Goal: Task Accomplishment & Management: Complete application form

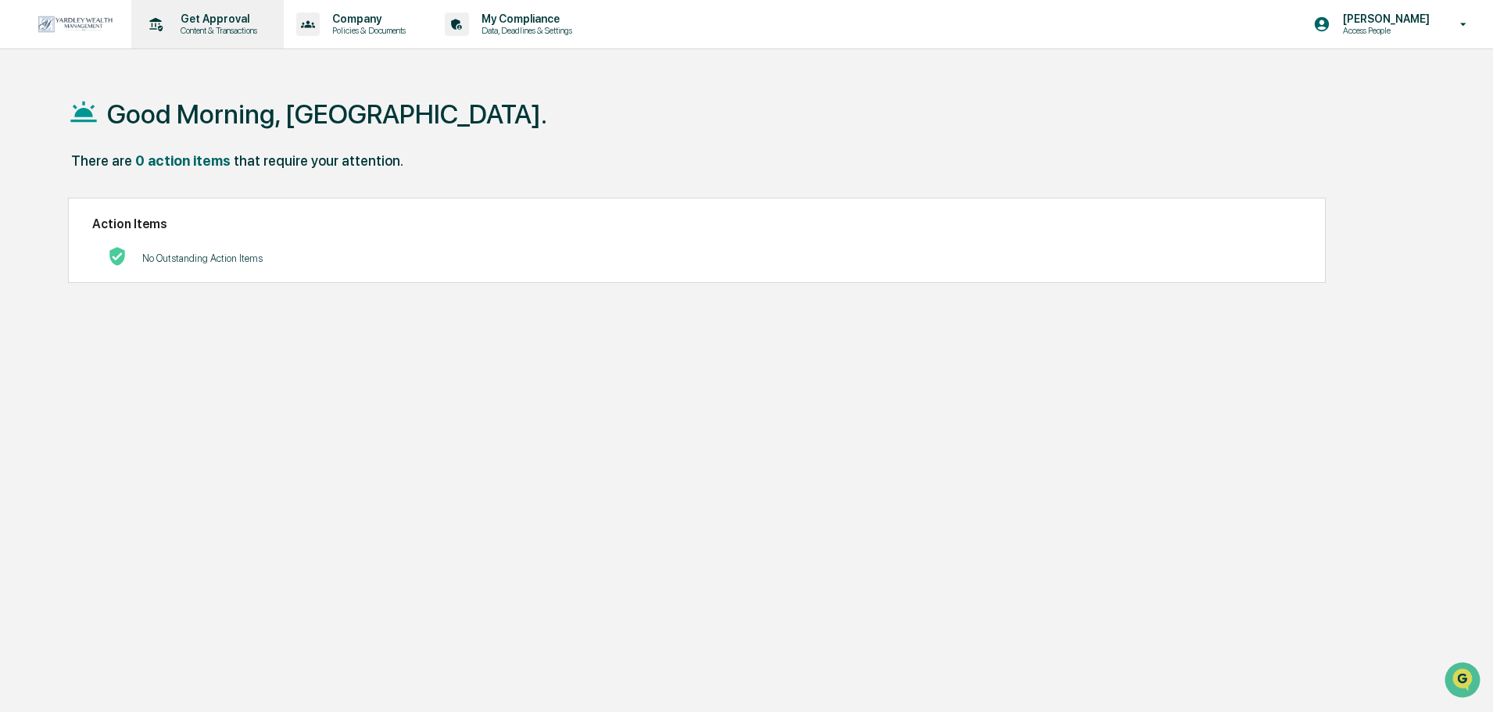
click at [202, 23] on p "Get Approval" at bounding box center [216, 19] width 97 height 13
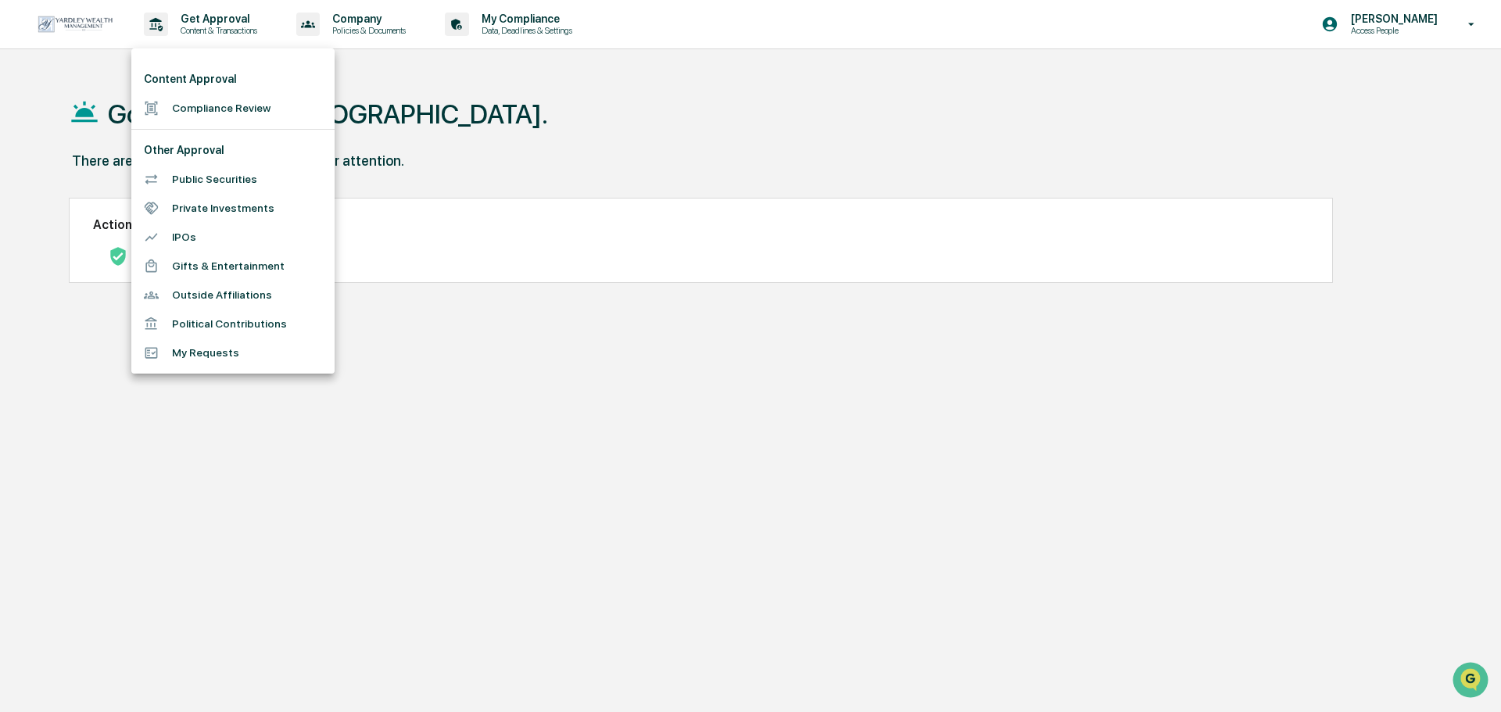
click at [208, 117] on li "Compliance Review" at bounding box center [232, 108] width 203 height 29
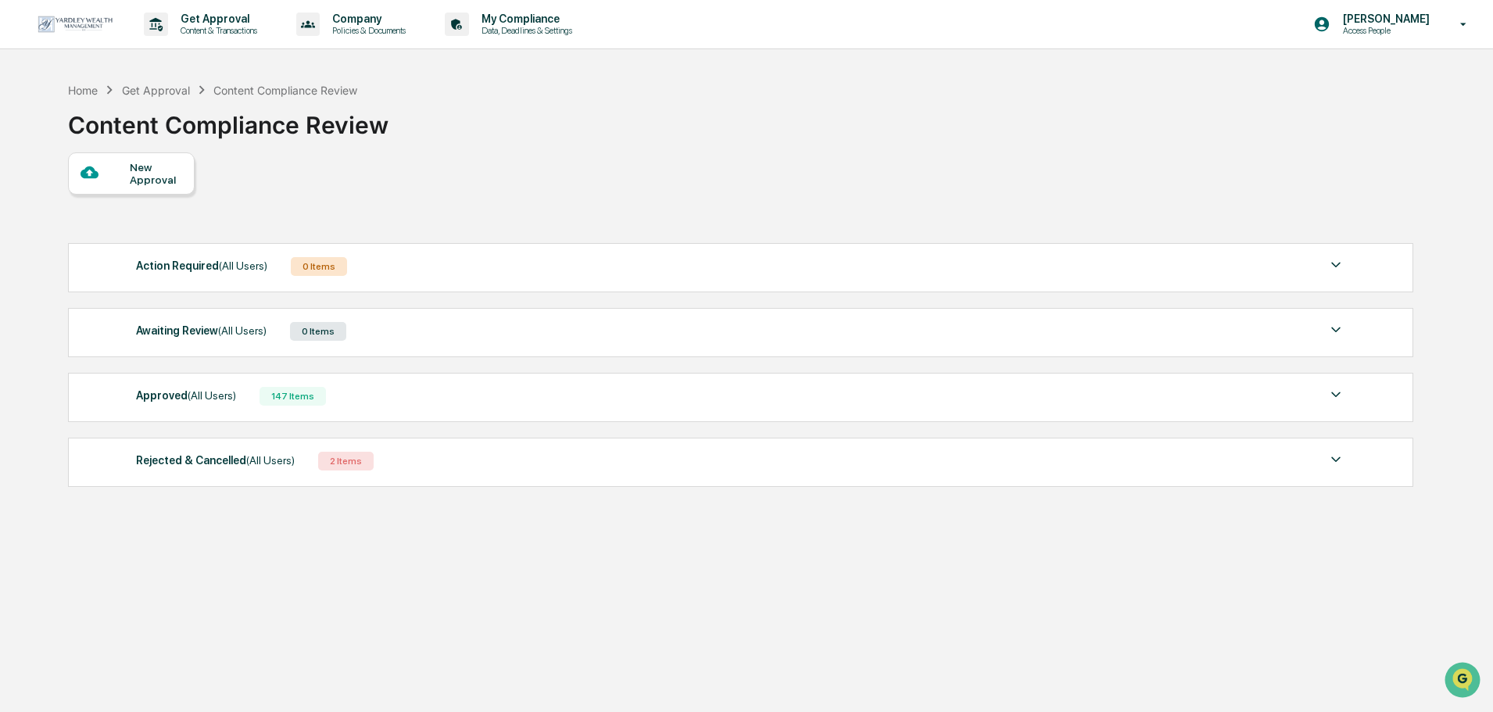
click at [351, 389] on div "Approved (All Users) 147 Items" at bounding box center [741, 396] width 1210 height 22
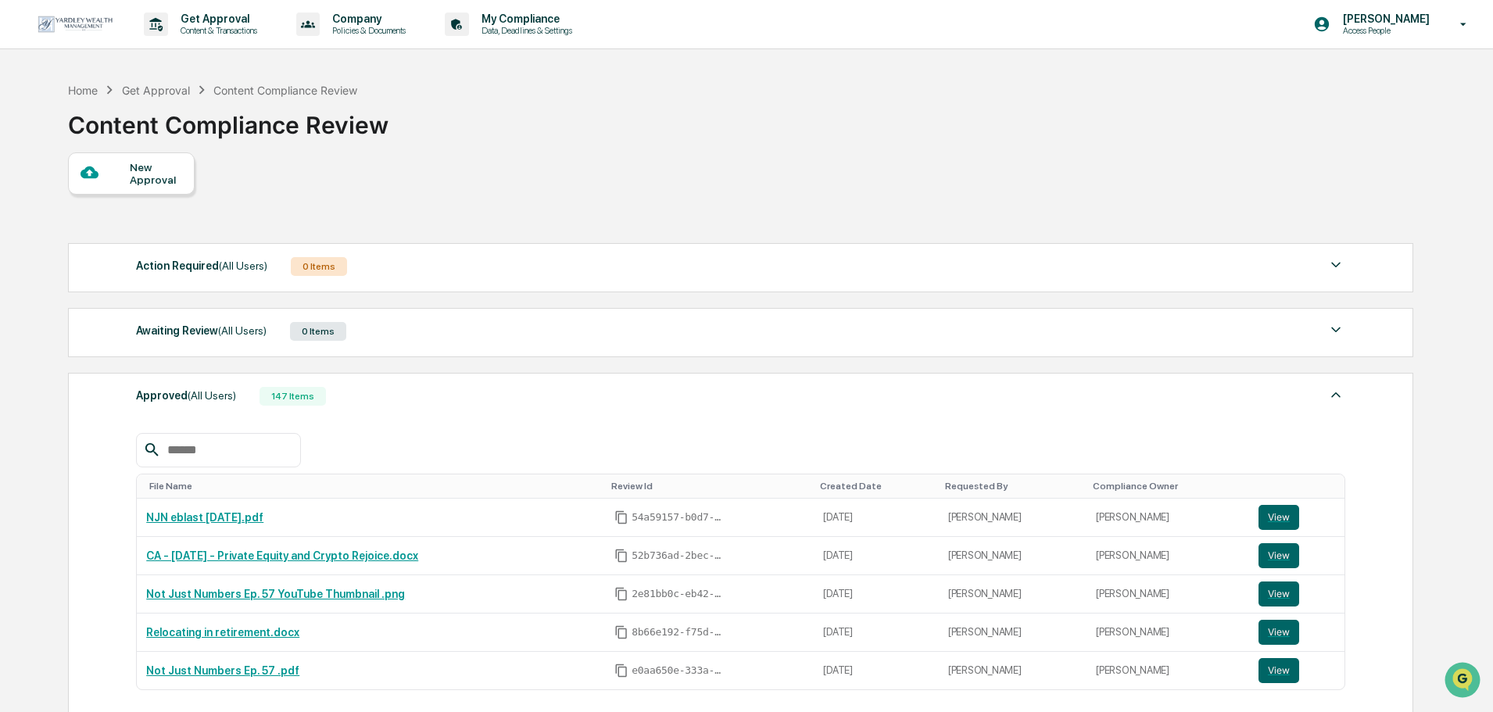
click at [143, 157] on div "New Approval" at bounding box center [131, 173] width 127 height 42
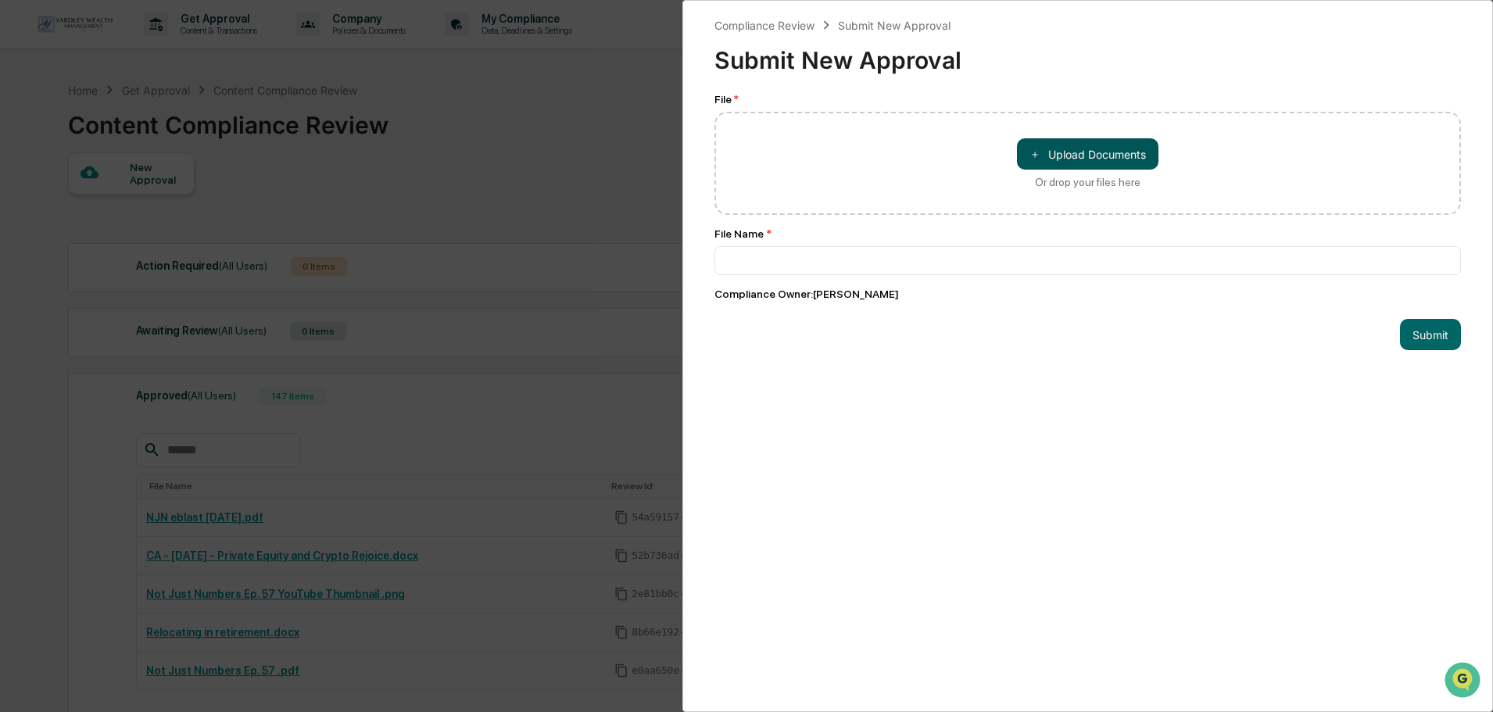
click at [1041, 155] on button "＋ Upload Documents" at bounding box center [1088, 153] width 142 height 31
type input "**********"
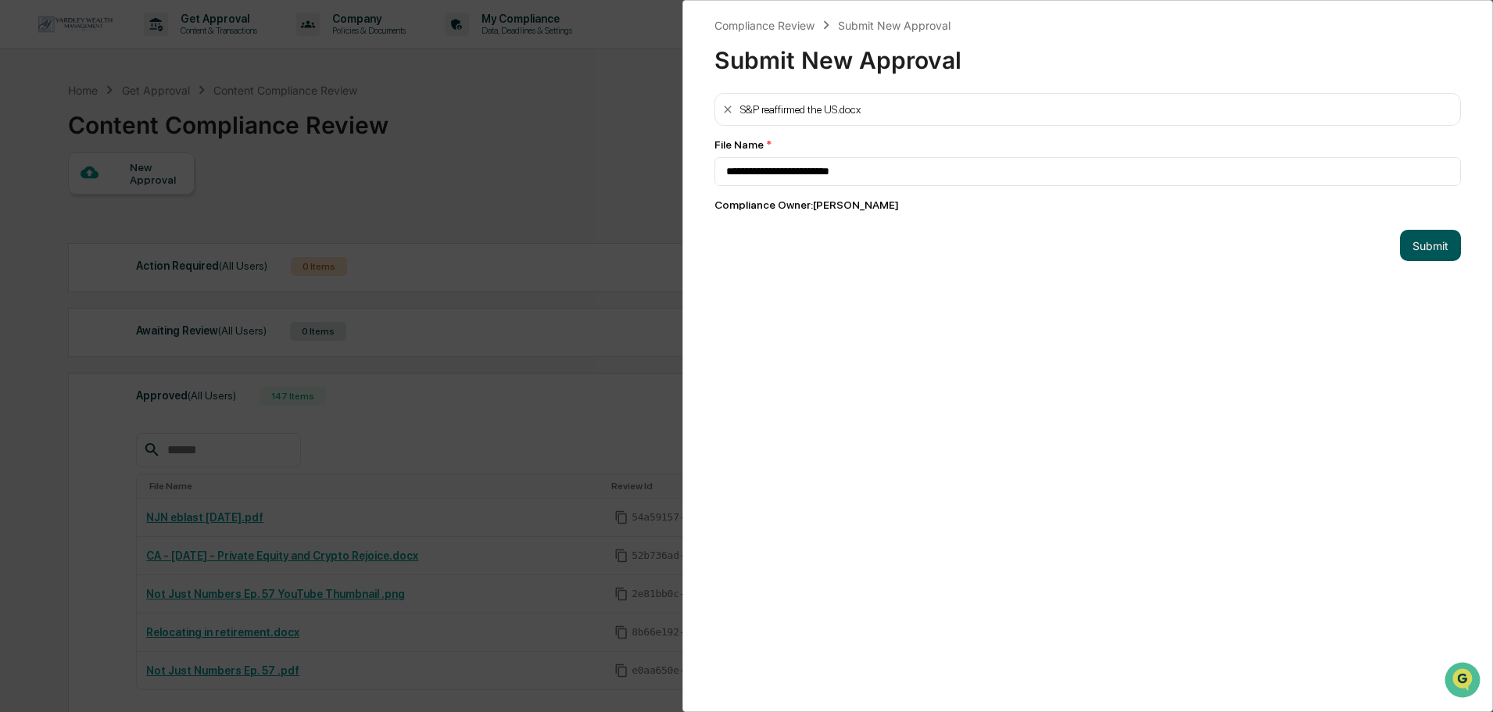
click at [1412, 247] on button "Submit" at bounding box center [1430, 245] width 61 height 31
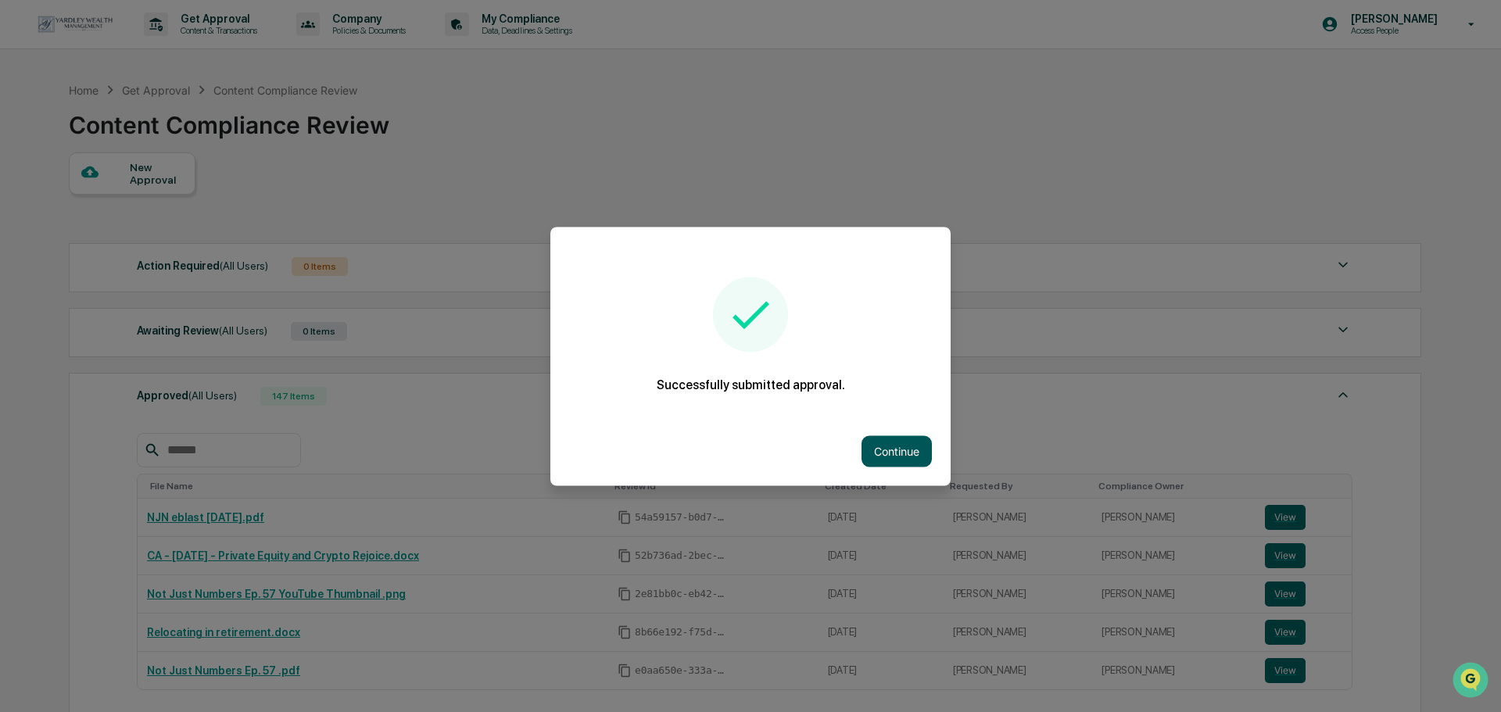
click at [899, 445] on button "Continue" at bounding box center [897, 451] width 70 height 31
